Goal: Find specific page/section: Find specific page/section

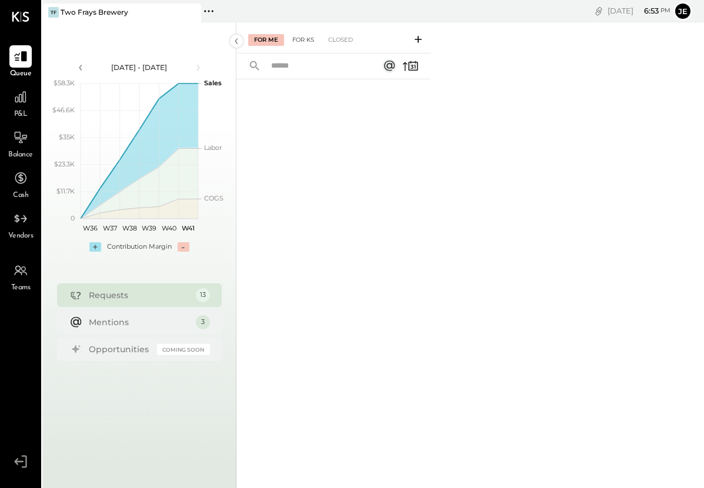
click at [303, 36] on div "For KS" at bounding box center [303, 40] width 34 height 12
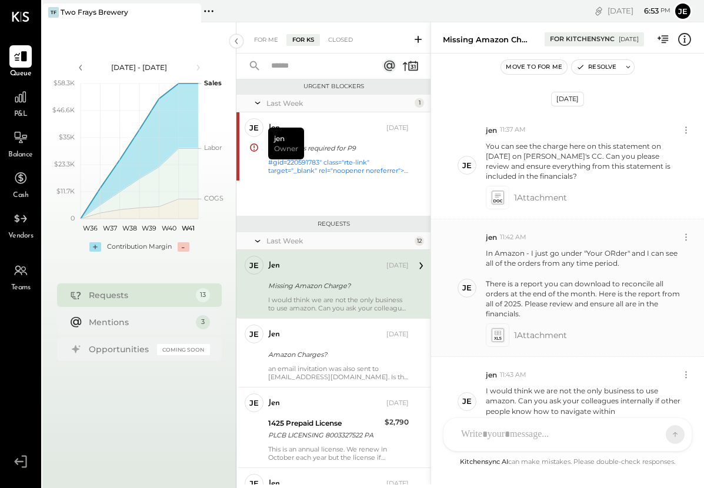
scroll to position [312, 0]
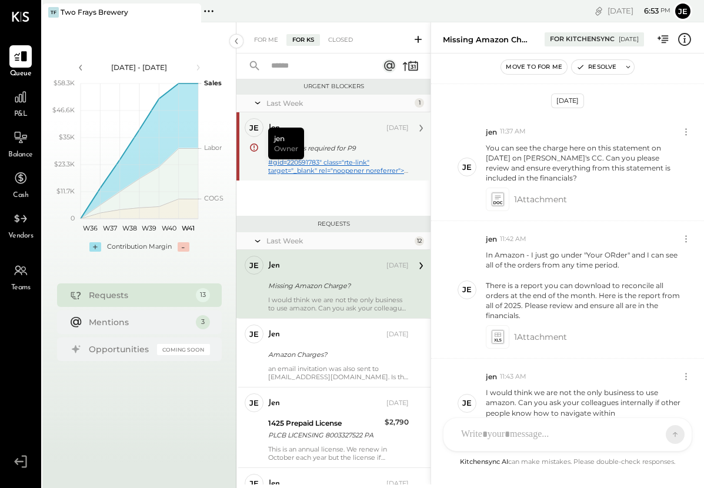
click at [346, 170] on link "#gid=220591783" class="rte-link" target="_blank" rel="noopener noreferrer">[DOM…" at bounding box center [338, 170] width 140 height 25
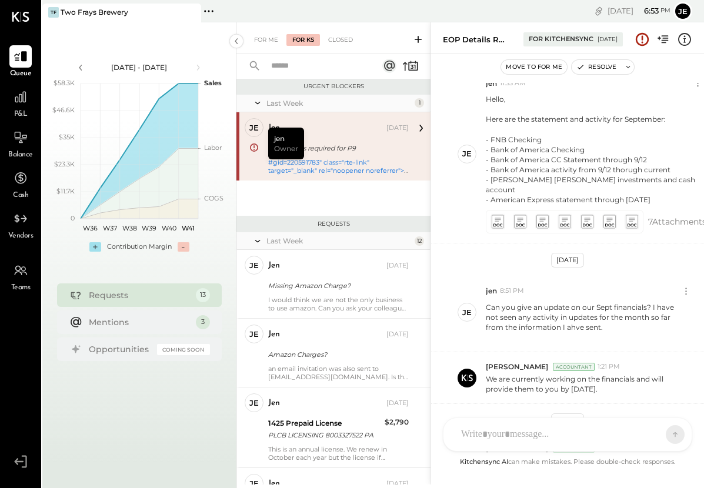
scroll to position [978, 0]
